Goal: Subscribe to service/newsletter

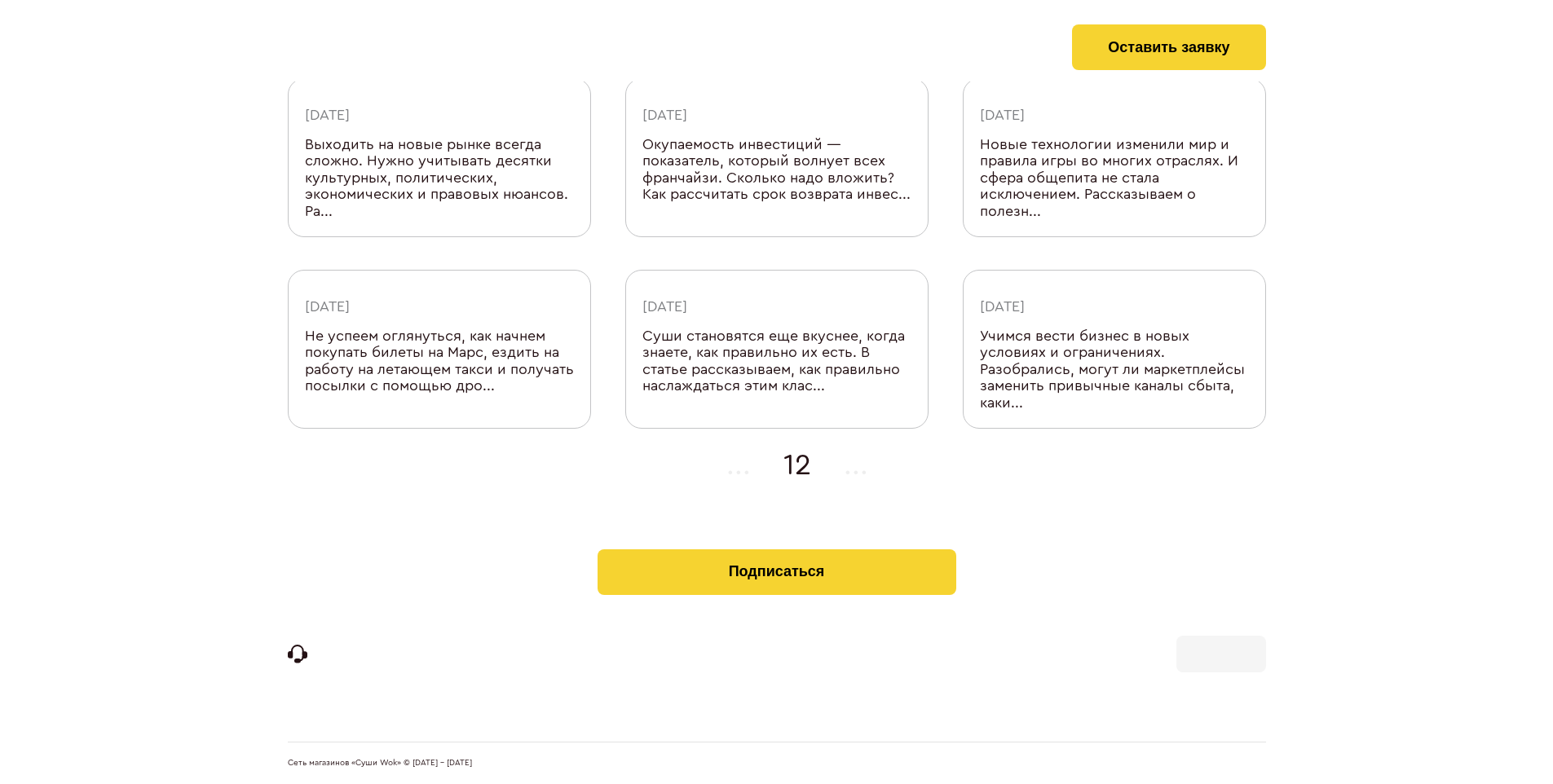
scroll to position [534, 0]
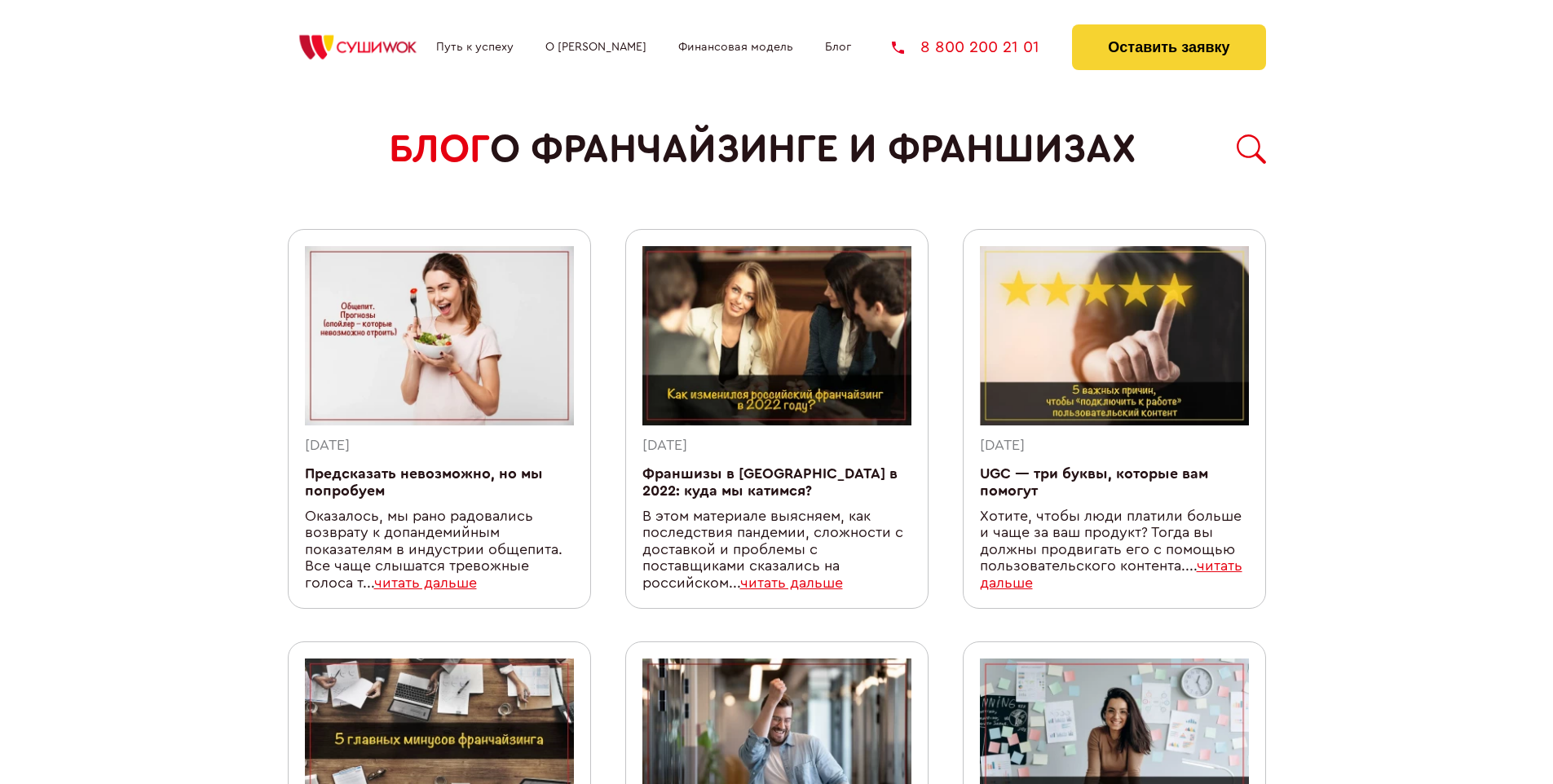
scroll to position [1417, 0]
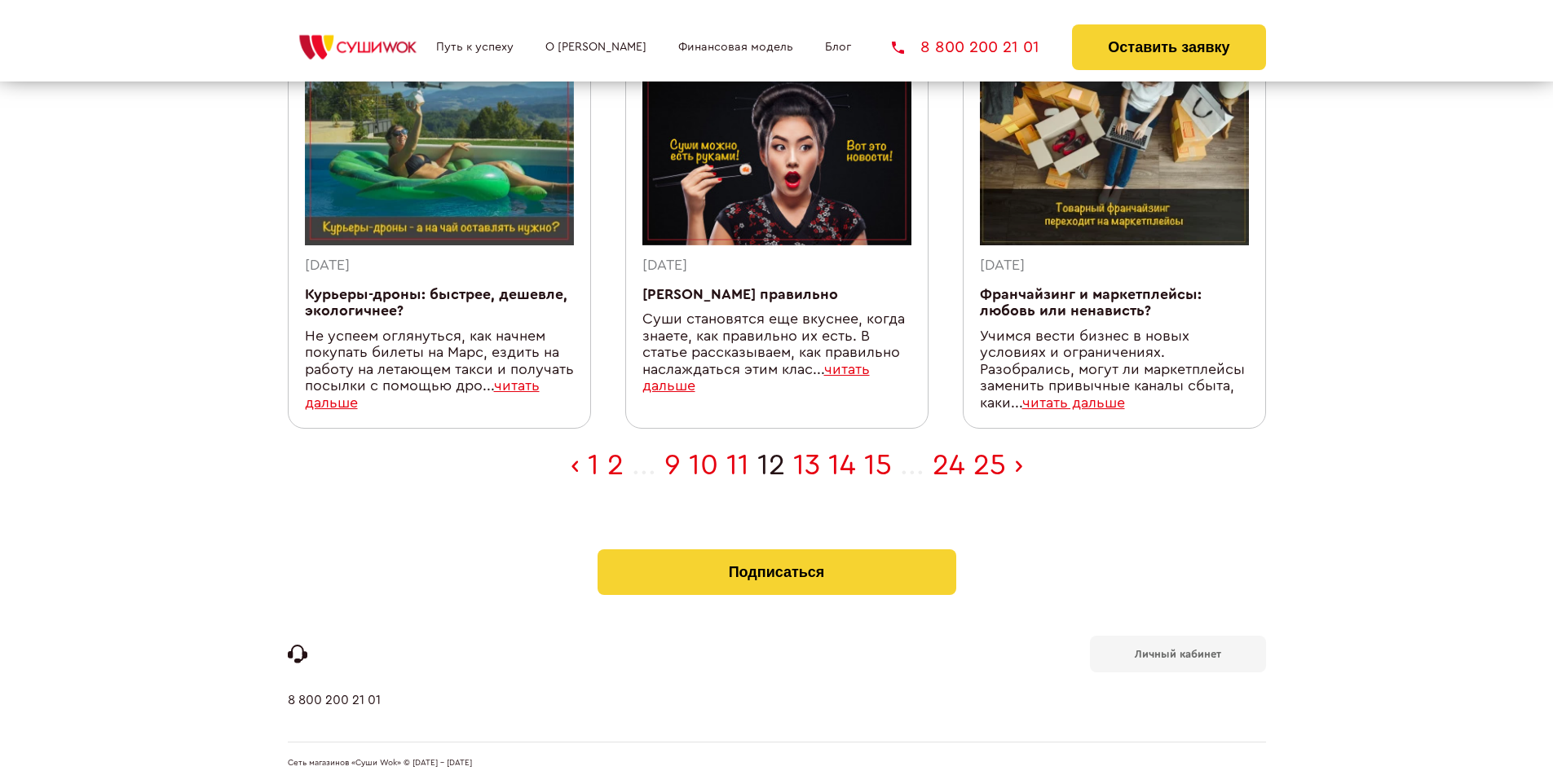
click at [1177, 652] on b "Личный кабинет" at bounding box center [1178, 653] width 86 height 10
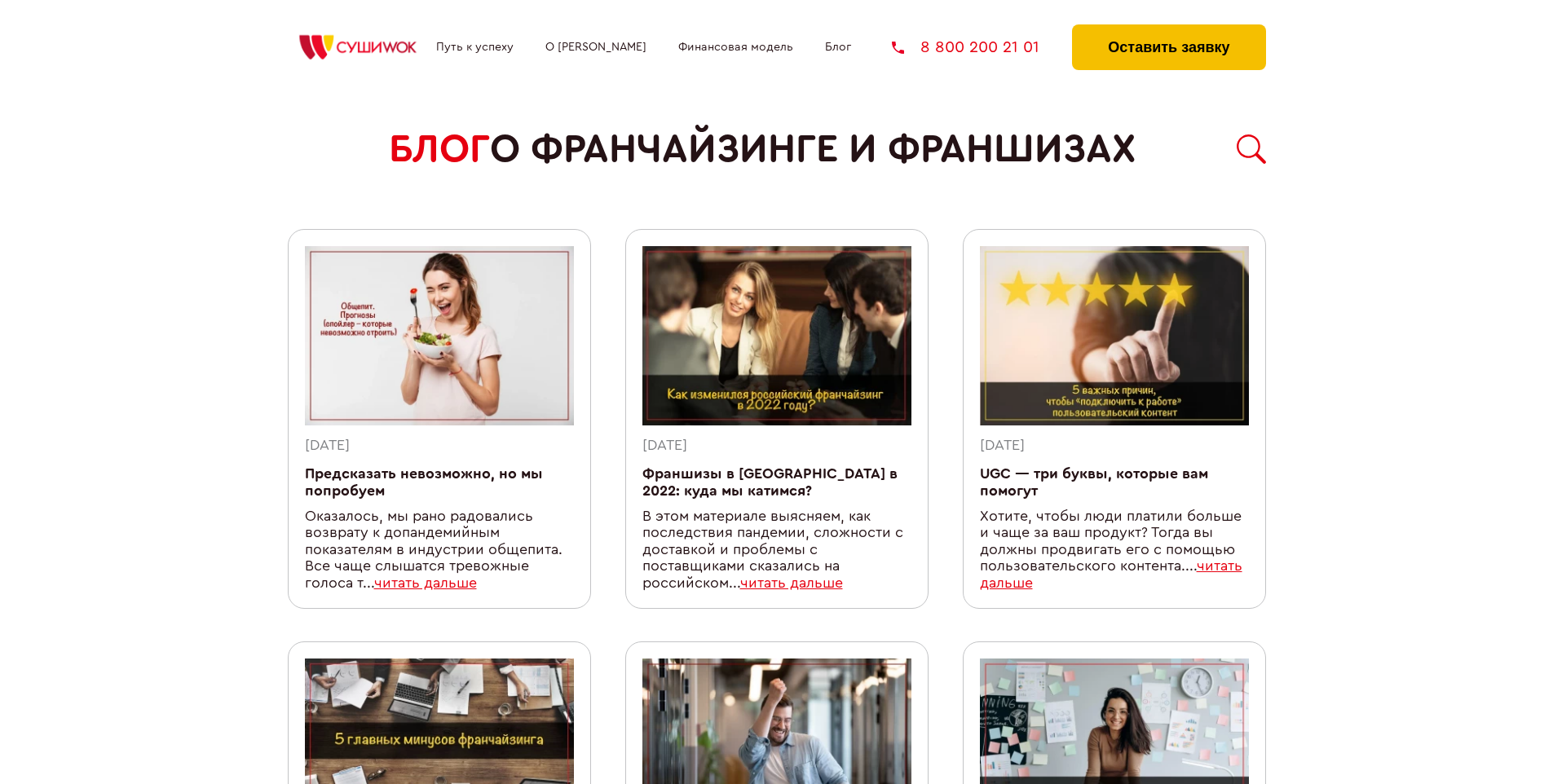
click at [1168, 28] on button "Оставить заявку" at bounding box center [1168, 47] width 193 height 46
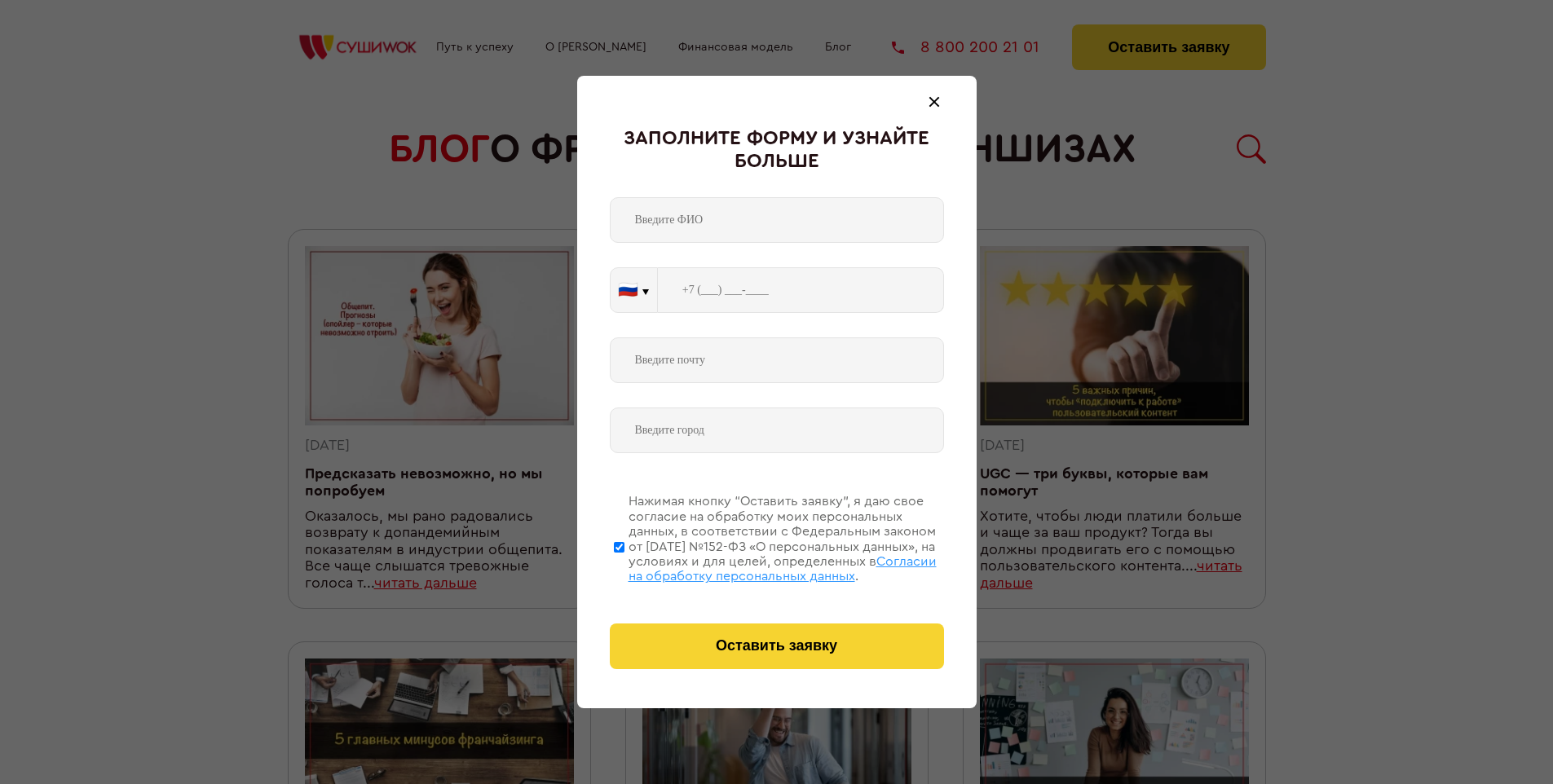
click at [756, 566] on span "Согласии на обработку персональных данных" at bounding box center [782, 568] width 308 height 27
click at [624, 566] on input "Нажимая кнопку “Оставить заявку”, я даю свое согласие на обработку моих персона…" at bounding box center [618, 547] width 10 height 131
checkbox input "false"
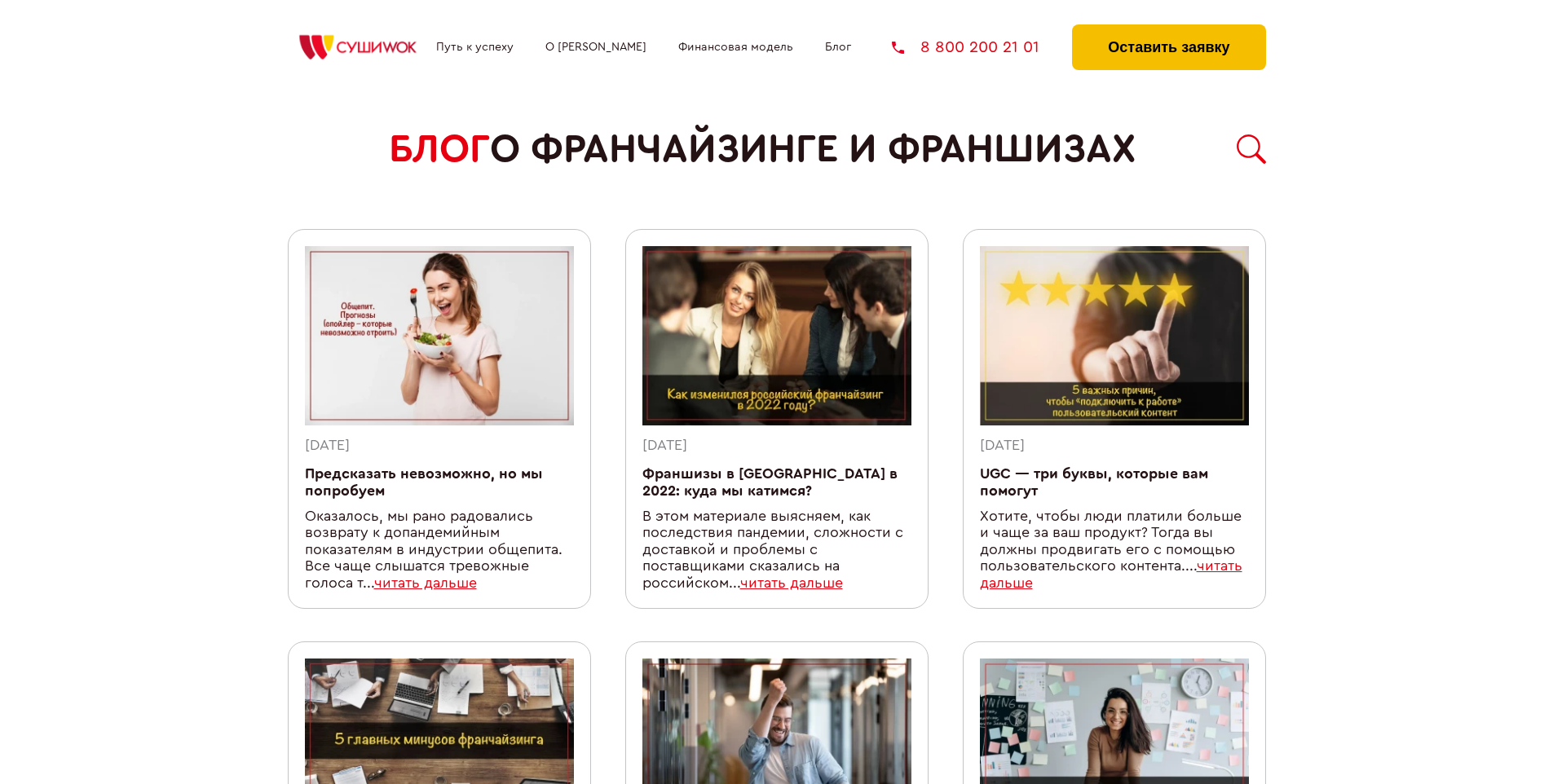
click at [1168, 28] on button "Оставить заявку" at bounding box center [1168, 47] width 193 height 46
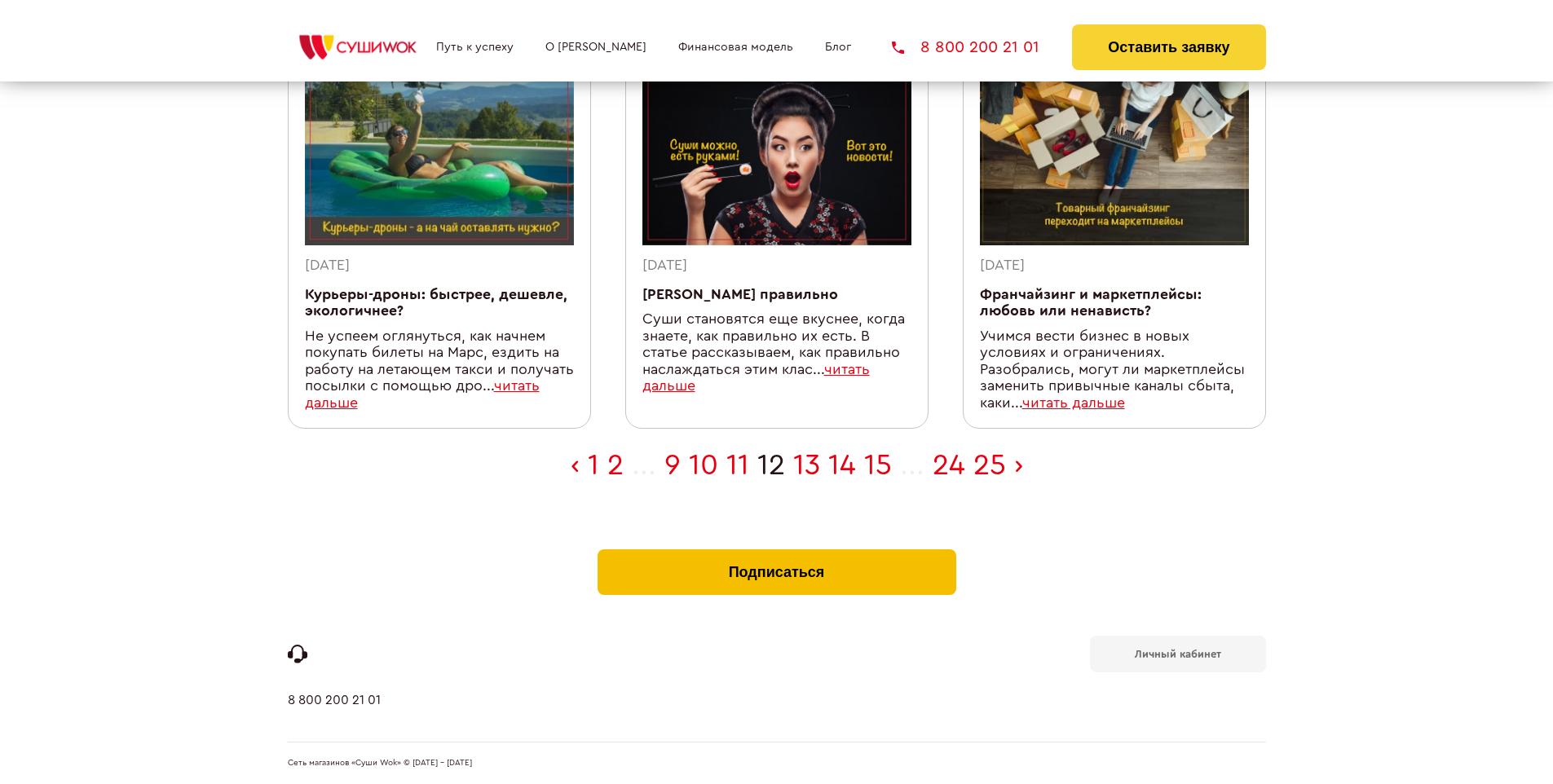
click at [776, 553] on button "Подписаться" at bounding box center [776, 572] width 358 height 46
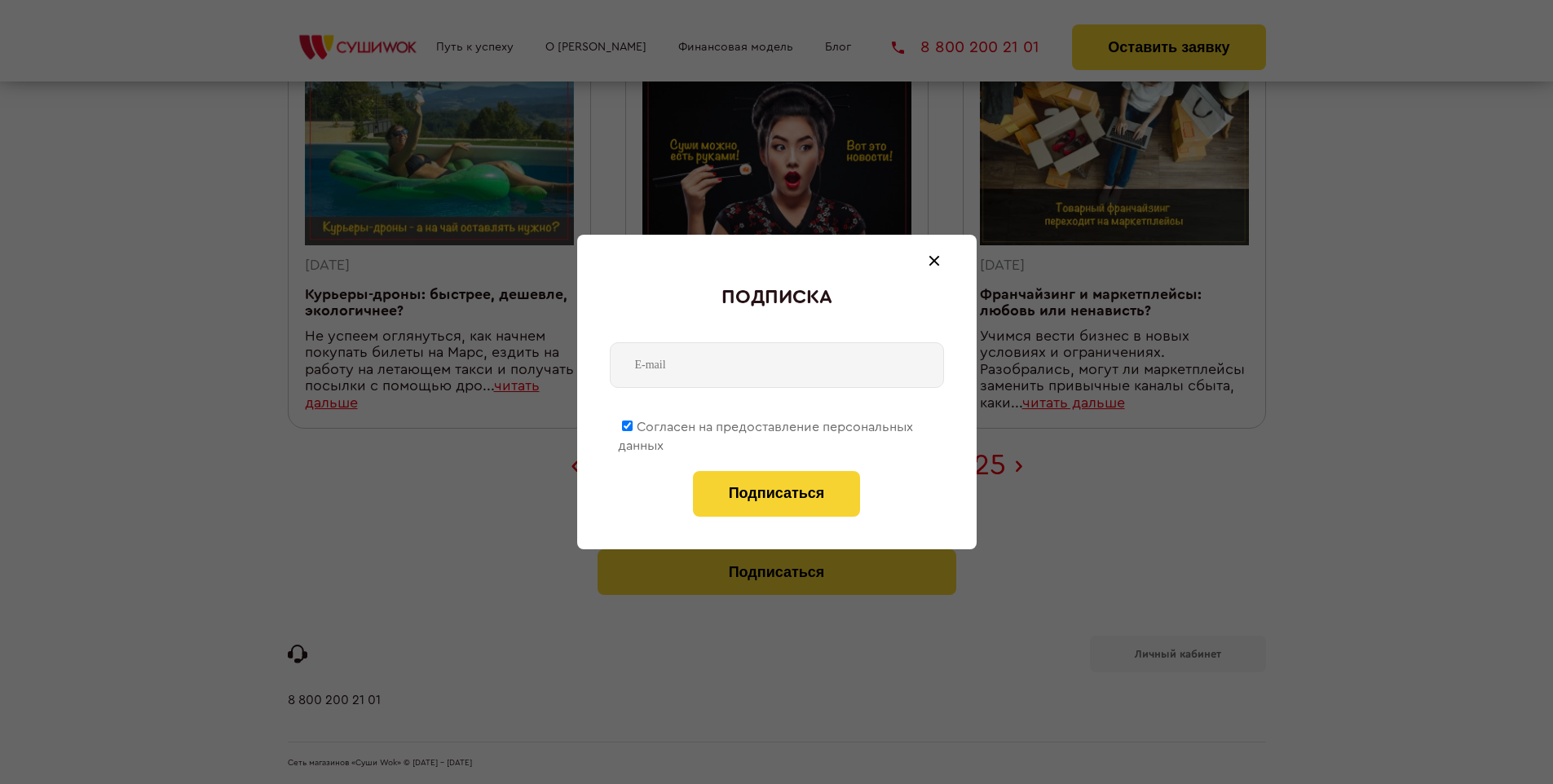
click at [766, 424] on span "Согласен на предоставление персональных данных" at bounding box center [765, 437] width 295 height 32
click at [632, 424] on input "Согласен на предоставление персональных данных" at bounding box center [627, 426] width 10 height 10
checkbox input "false"
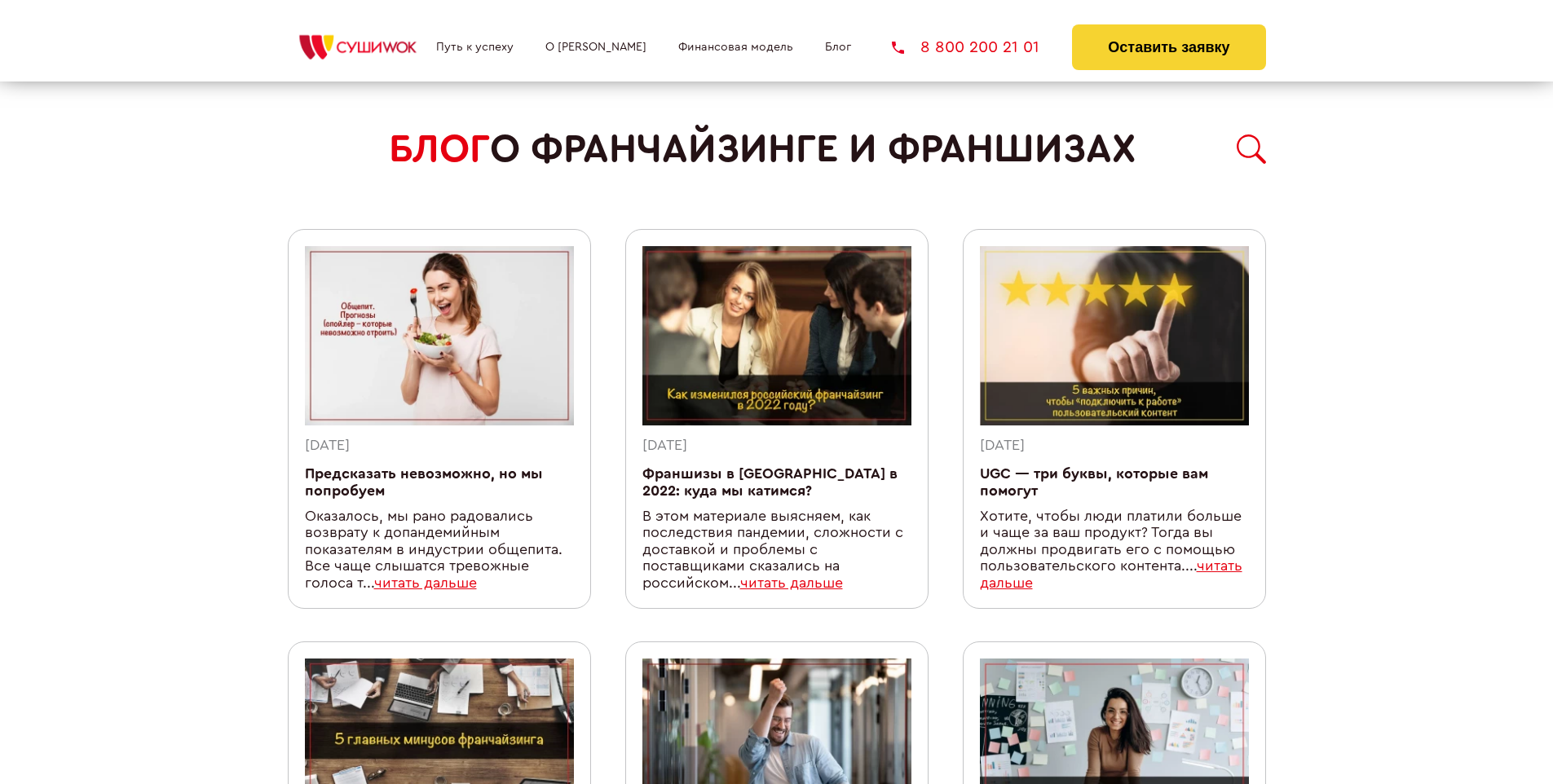
scroll to position [1417, 0]
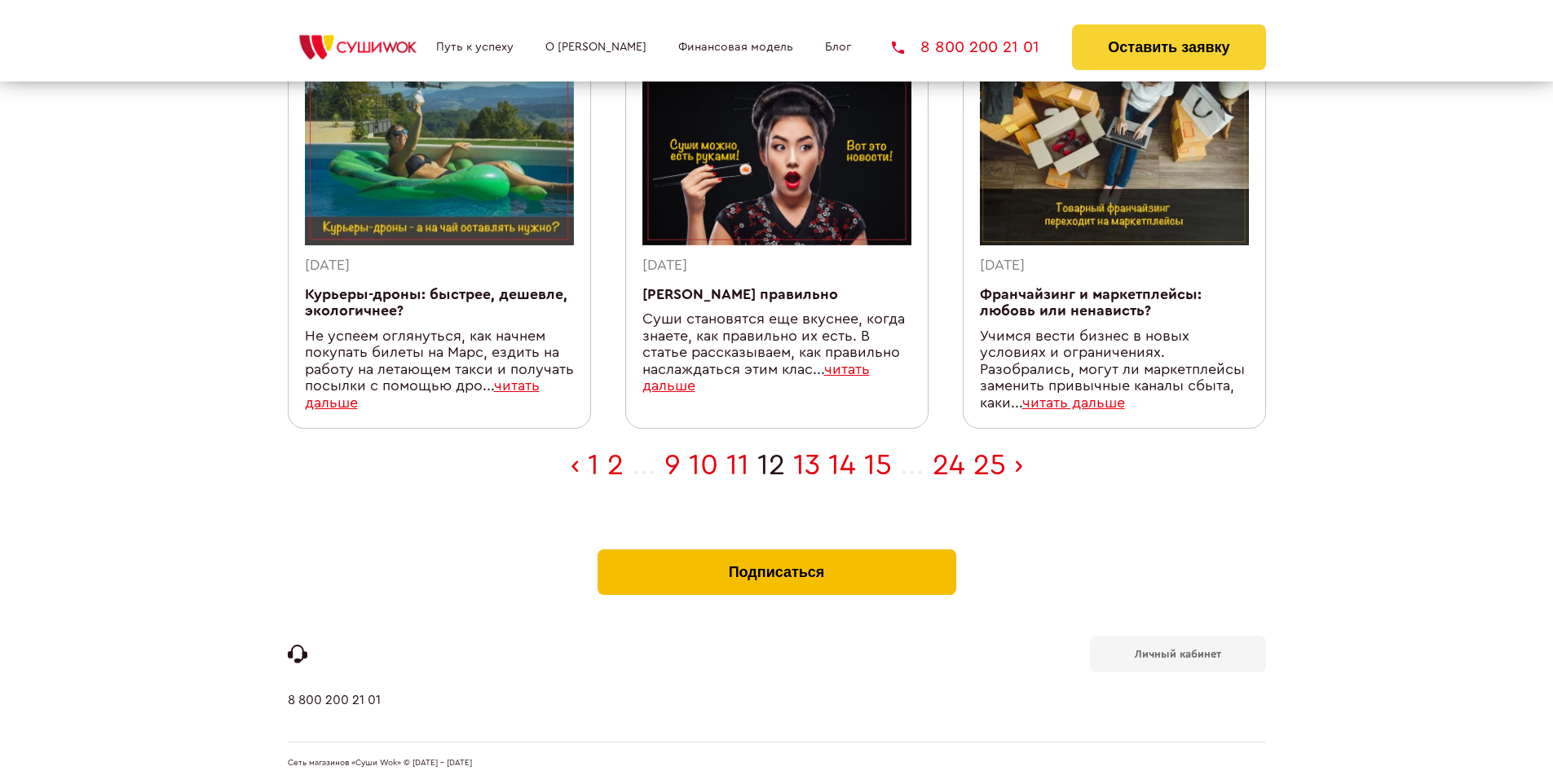
click at [776, 553] on button "Подписаться" at bounding box center [776, 572] width 358 height 46
